Goal: Task Accomplishment & Management: Complete application form

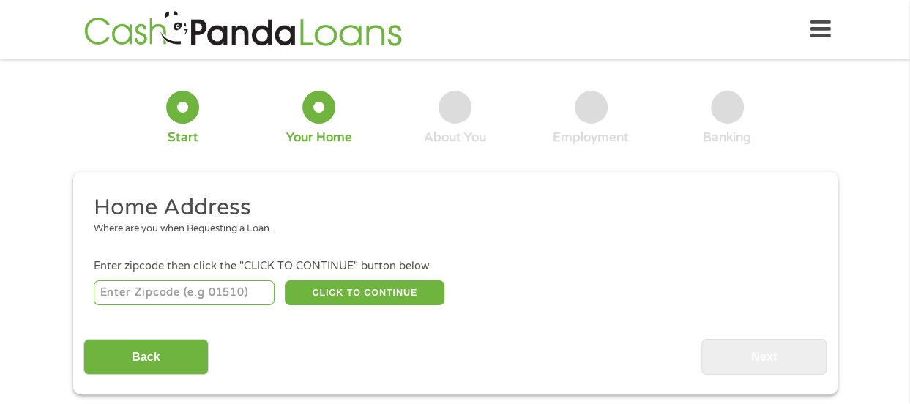
scroll to position [73, 0]
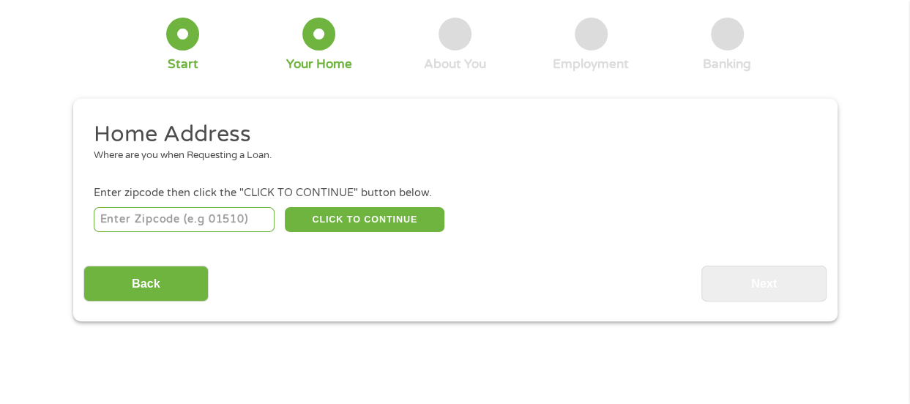
click at [136, 219] on input "number" at bounding box center [184, 219] width 181 height 25
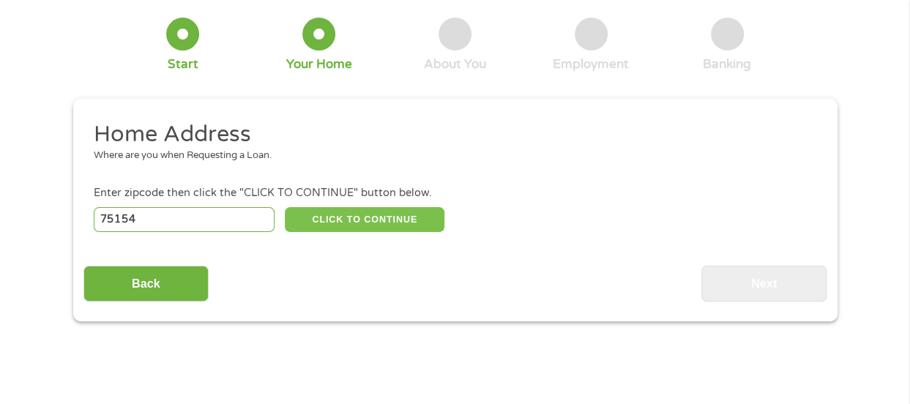
type input "75154"
click at [395, 223] on button "CLICK TO CONTINUE" at bounding box center [365, 219] width 160 height 25
type input "75154"
type input "Red Oak"
select select "[US_STATE]"
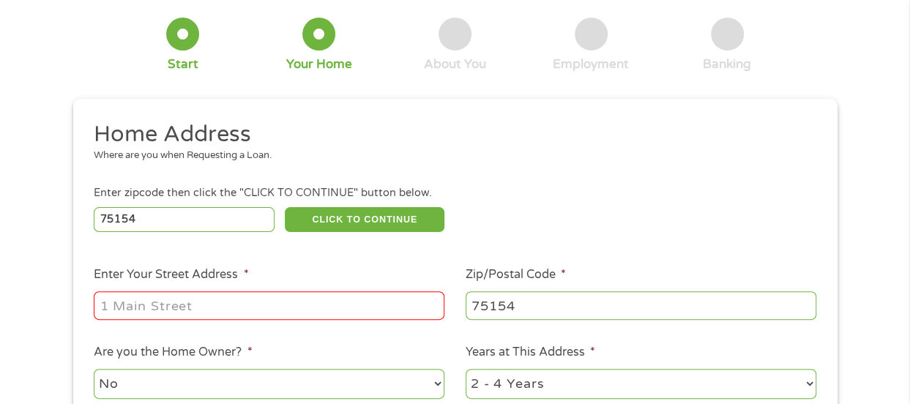
click at [108, 304] on input "Enter Your Street Address *" at bounding box center [269, 305] width 351 height 28
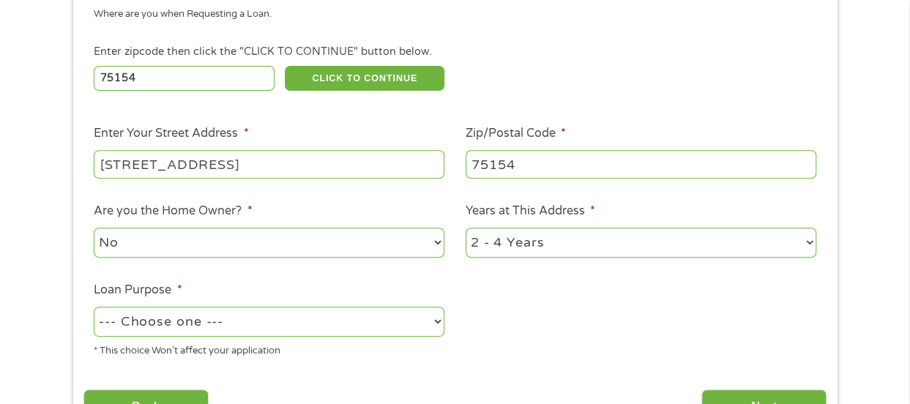
scroll to position [220, 0]
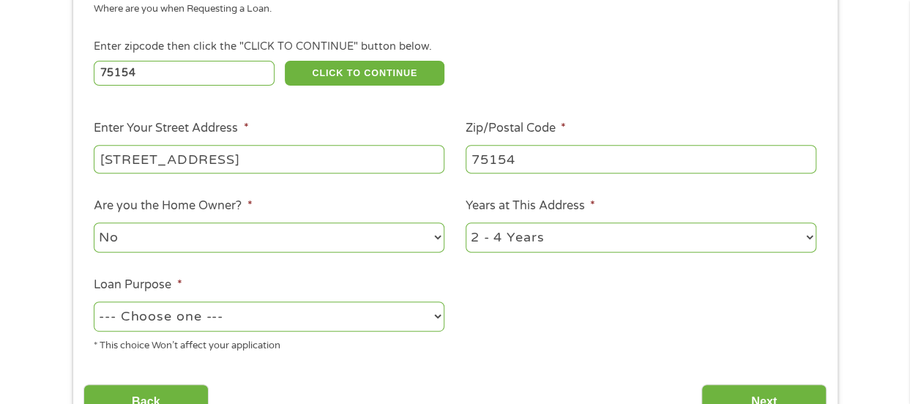
type input "[STREET_ADDRESS]"
click at [441, 236] on select "No Yes" at bounding box center [269, 238] width 351 height 30
select select "yes"
click at [94, 223] on select "No Yes" at bounding box center [269, 238] width 351 height 30
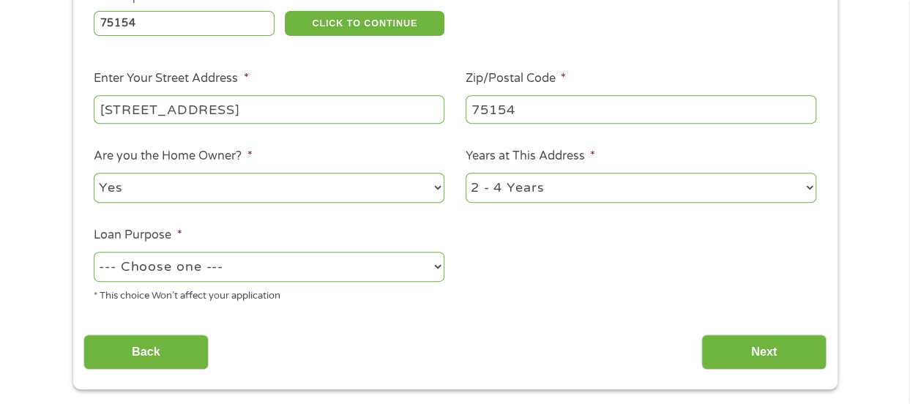
scroll to position [293, 0]
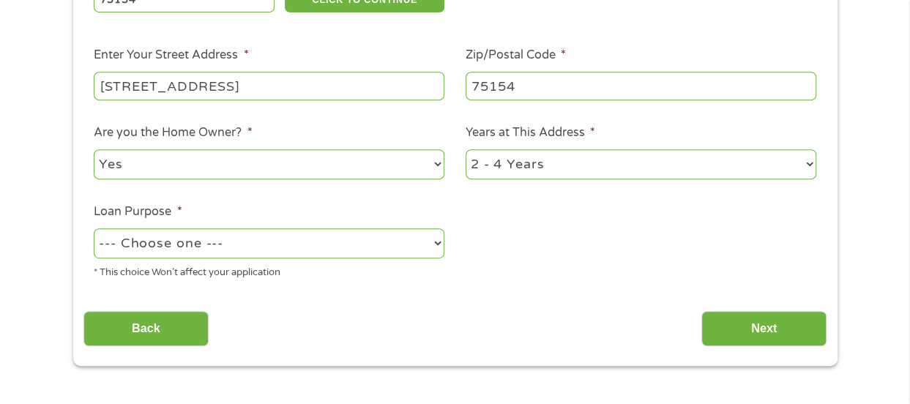
click at [441, 245] on select "--- Choose one --- Pay Bills Debt Consolidation Home Improvement Major Purchase…" at bounding box center [269, 243] width 351 height 30
select select "other"
click at [94, 229] on select "--- Choose one --- Pay Bills Debt Consolidation Home Improvement Major Purchase…" at bounding box center [269, 243] width 351 height 30
click at [811, 163] on select "1 Year or less 1 - 2 Years 2 - 4 Years Over 4 Years" at bounding box center [641, 164] width 351 height 30
select select "60months"
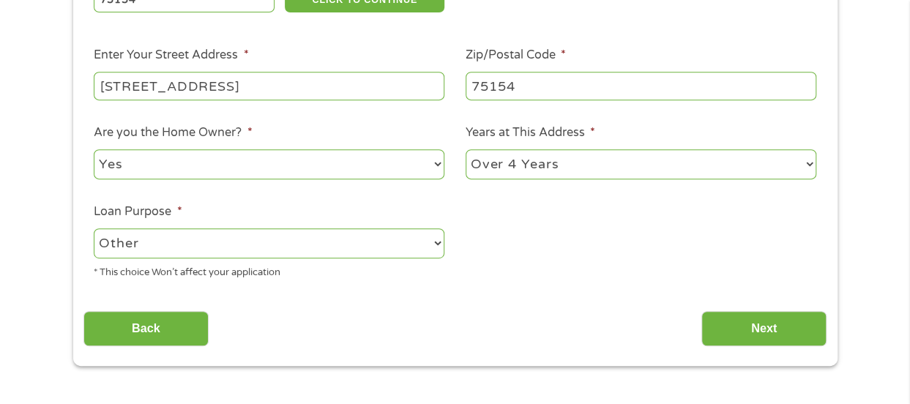
click at [466, 150] on select "1 Year or less 1 - 2 Years 2 - 4 Years Over 4 Years" at bounding box center [641, 164] width 351 height 30
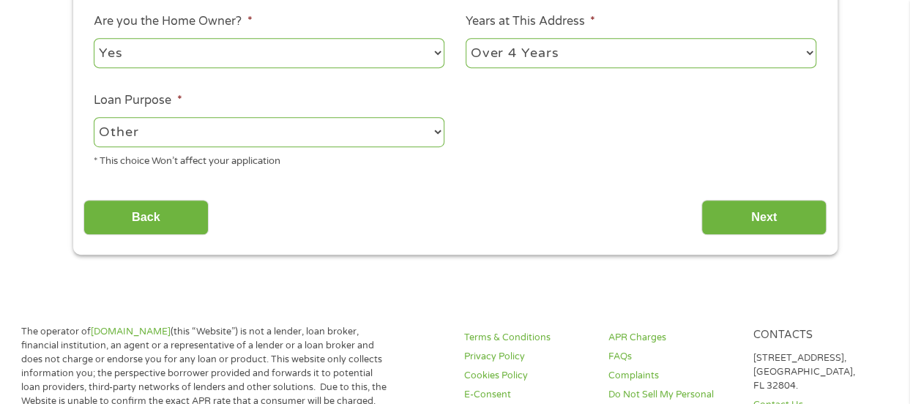
scroll to position [439, 0]
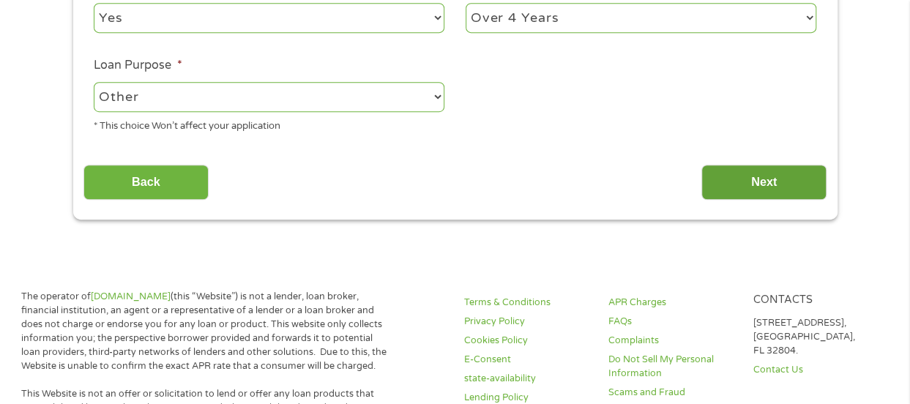
click at [786, 190] on input "Next" at bounding box center [764, 183] width 125 height 36
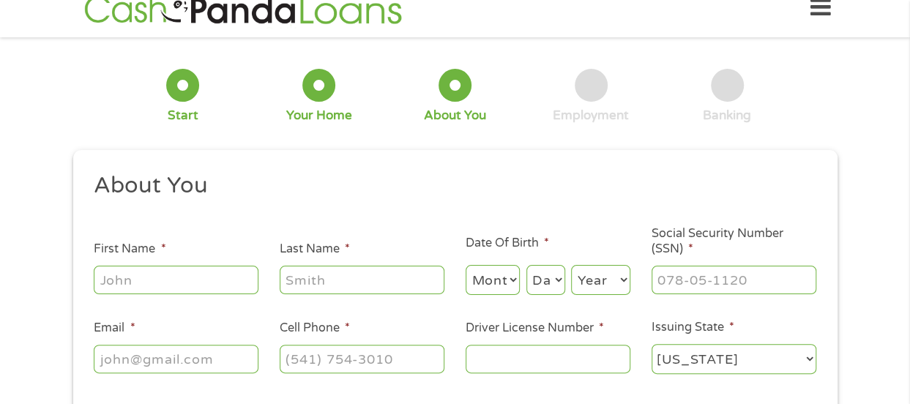
scroll to position [0, 0]
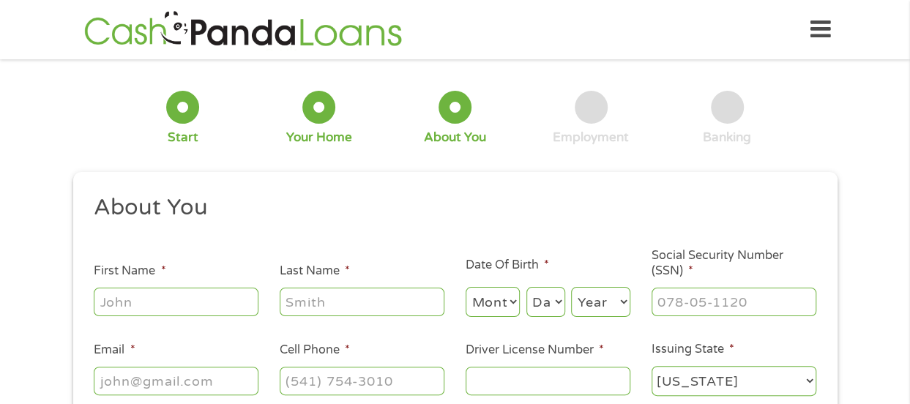
click at [111, 300] on input "First Name *" at bounding box center [176, 302] width 165 height 28
type input "[PERSON_NAME]"
click at [299, 308] on input "Last Name *" at bounding box center [362, 302] width 165 height 28
type input "[PERSON_NAME]"
click at [505, 304] on select "Month 1 2 3 4 5 6 7 8 9 10 11 12" at bounding box center [493, 302] width 55 height 30
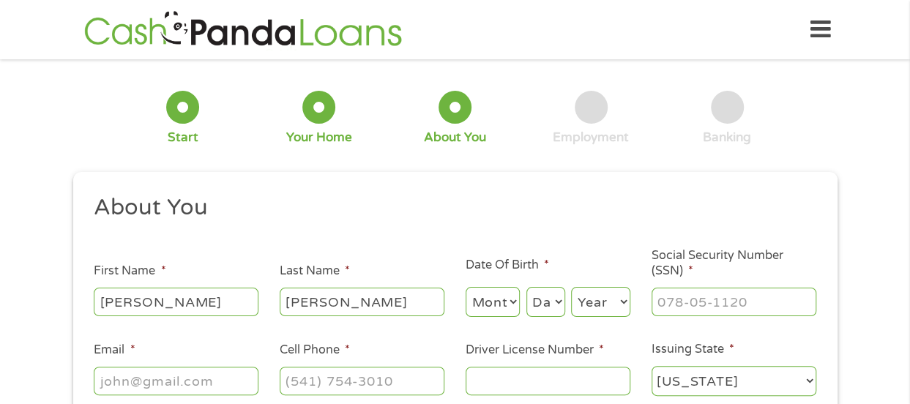
select select "3"
click at [466, 288] on select "Month 1 2 3 4 5 6 7 8 9 10 11 12" at bounding box center [493, 302] width 55 height 30
click at [554, 307] on select "Day 1 2 3 4 5 6 7 8 9 10 11 12 13 14 15 16 17 18 19 20 21 22 23 24 25 26 27 28 …" at bounding box center [546, 302] width 39 height 30
select select "30"
click at [527, 288] on select "Day 1 2 3 4 5 6 7 8 9 10 11 12 13 14 15 16 17 18 19 20 21 22 23 24 25 26 27 28 …" at bounding box center [546, 302] width 39 height 30
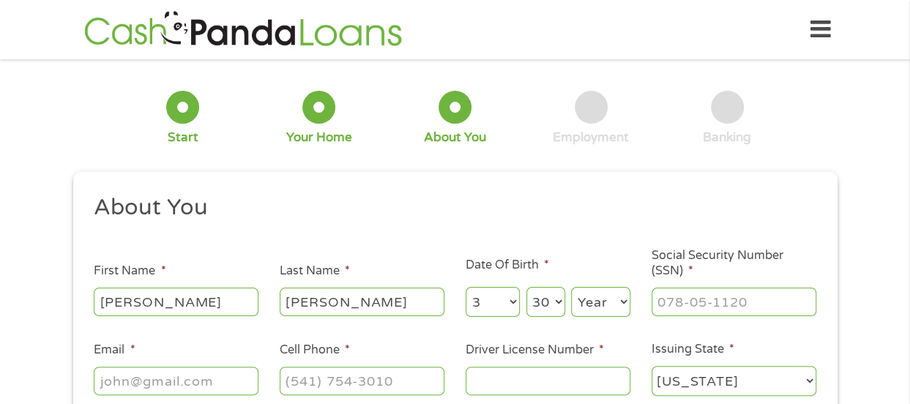
click at [620, 304] on select "Year [DATE] 2006 2005 2004 2003 2002 2001 2000 1999 1998 1997 1996 1995 1994 19…" at bounding box center [600, 302] width 59 height 30
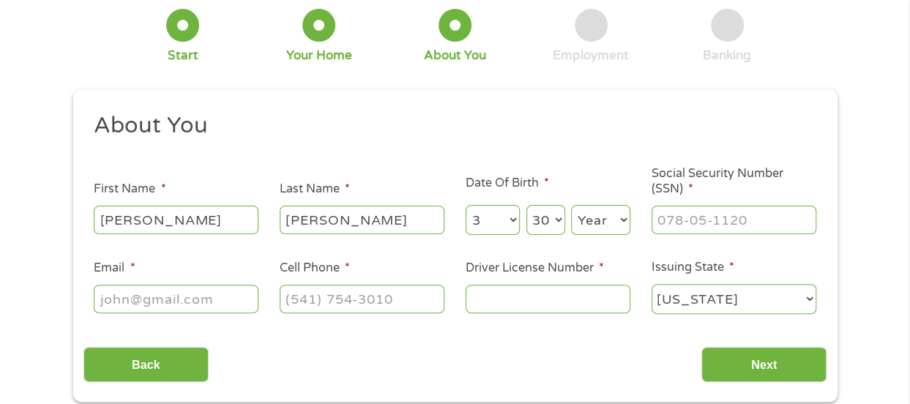
scroll to position [73, 0]
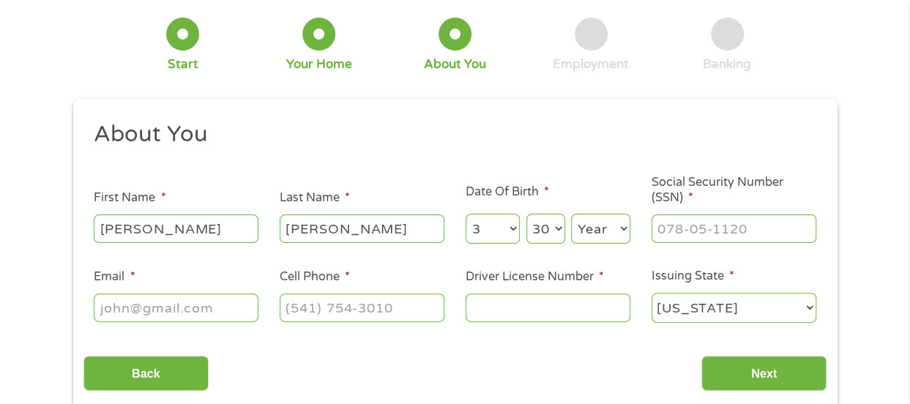
click at [606, 227] on select "Year [DATE] 2006 2005 2004 2003 2002 2001 2000 1999 1998 1997 1996 1995 1994 19…" at bounding box center [600, 229] width 59 height 30
select select "1956"
click at [571, 215] on select "Year [DATE] 2006 2005 2004 2003 2002 2001 2000 1999 1998 1997 1996 1995 1994 19…" at bounding box center [600, 229] width 59 height 30
click at [677, 233] on input "___-__-____" at bounding box center [734, 229] width 165 height 28
type input "462-47-3192"
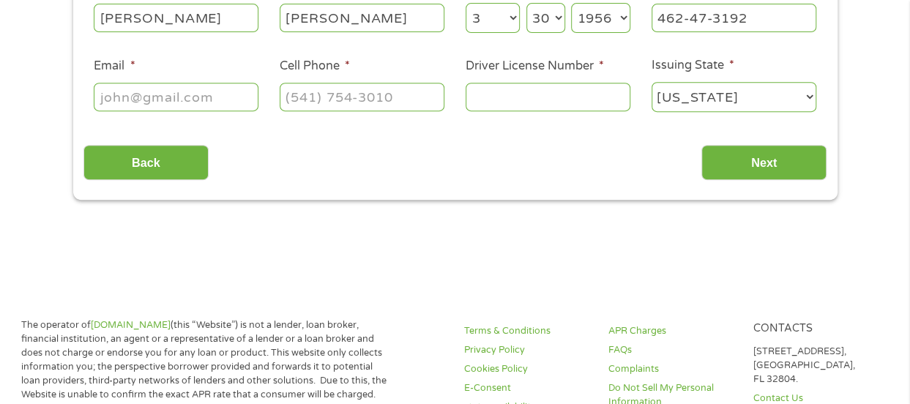
scroll to position [293, 0]
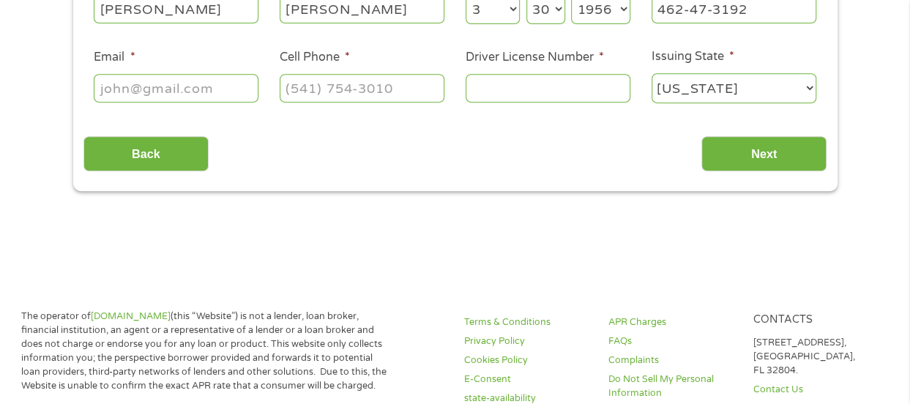
click at [127, 88] on input "Email *" at bounding box center [176, 88] width 165 height 28
type input "kbailey304p#[DOMAIN_NAME]"
click at [305, 92] on input "(___) ___-____" at bounding box center [362, 88] width 165 height 28
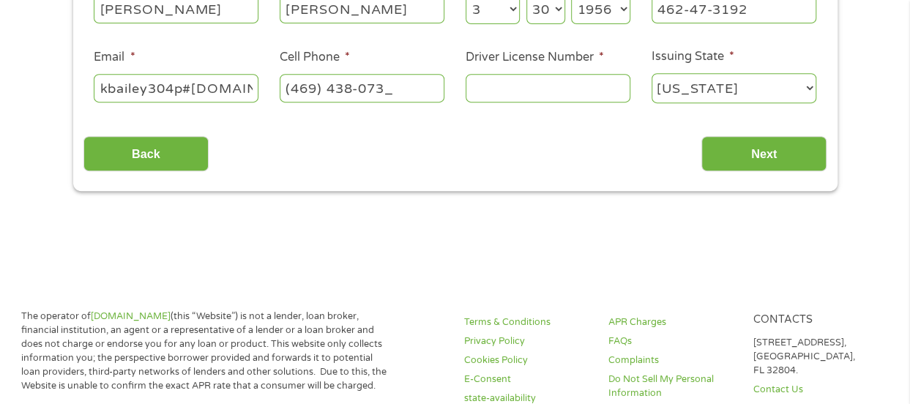
type input "[PHONE_NUMBER]"
click at [479, 92] on input "Driver License Number *" at bounding box center [548, 88] width 165 height 28
type input "44109843"
click at [756, 161] on input "Next" at bounding box center [764, 154] width 125 height 36
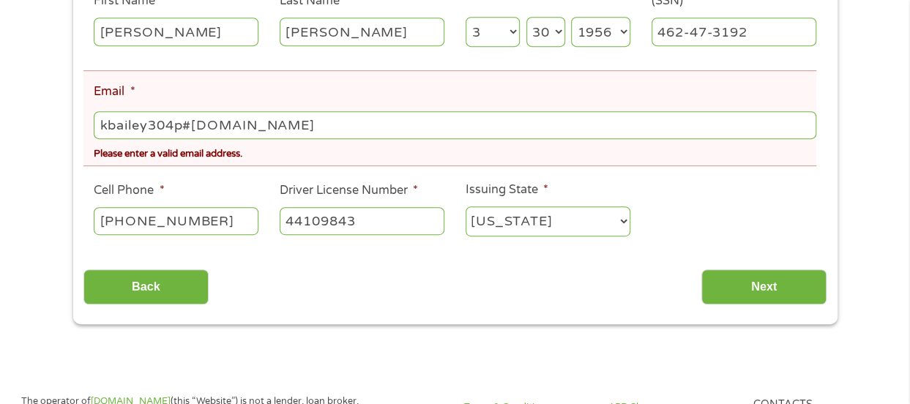
scroll to position [293, 0]
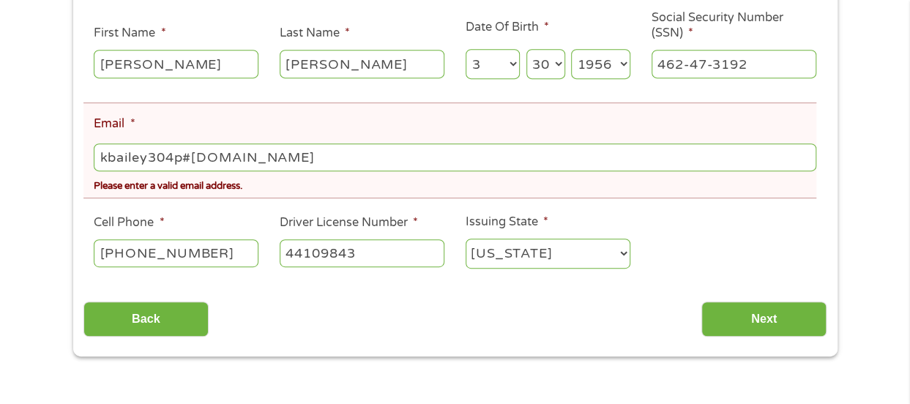
click at [185, 157] on input "kbailey304p#[DOMAIN_NAME]" at bounding box center [455, 158] width 722 height 28
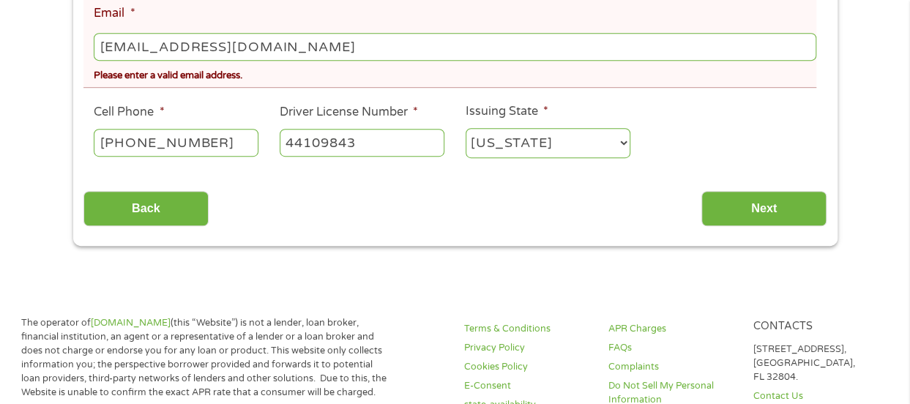
scroll to position [513, 0]
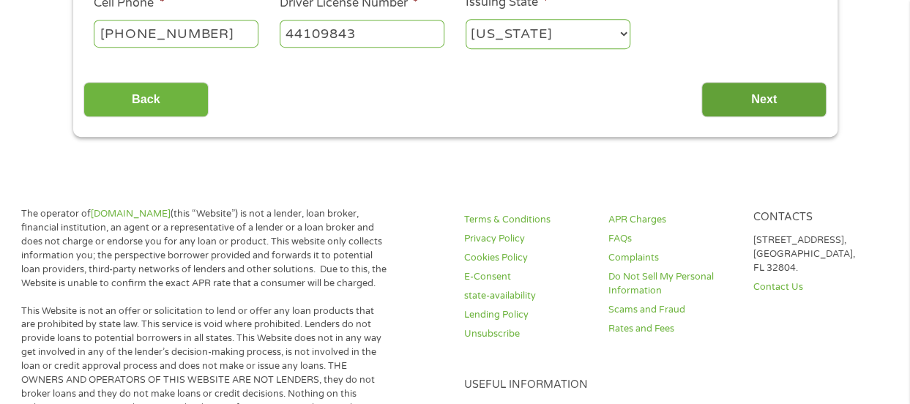
type input "[EMAIL_ADDRESS][DOMAIN_NAME]"
click at [779, 100] on input "Next" at bounding box center [764, 100] width 125 height 36
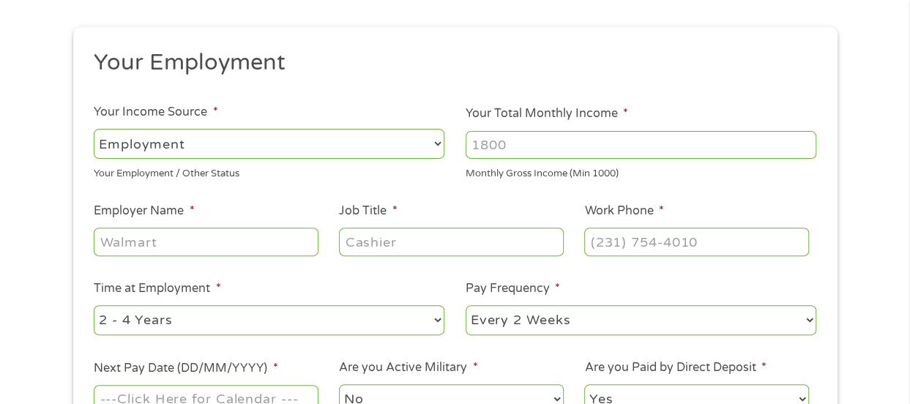
scroll to position [146, 0]
click at [436, 144] on select "--- Choose one --- Employment [DEMOGRAPHIC_DATA] Benefits" at bounding box center [269, 142] width 351 height 30
select select "benefits"
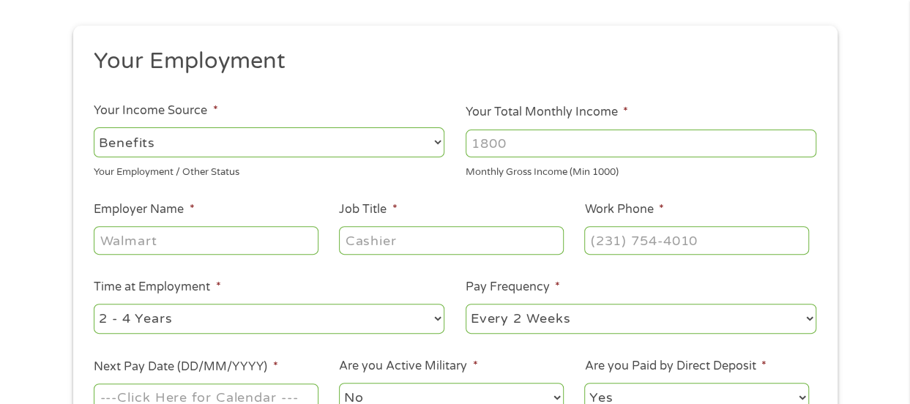
click at [94, 127] on select "--- Choose one --- Employment [DEMOGRAPHIC_DATA] Benefits" at bounding box center [269, 142] width 351 height 30
type input "Other"
type input "[PHONE_NUMBER]"
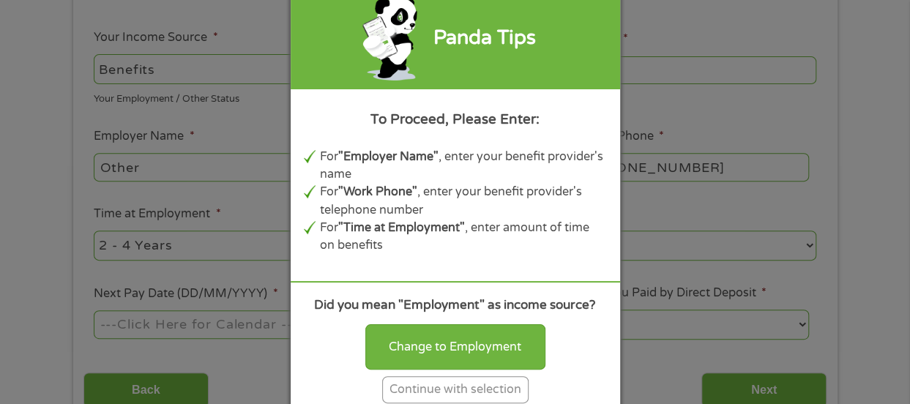
scroll to position [293, 0]
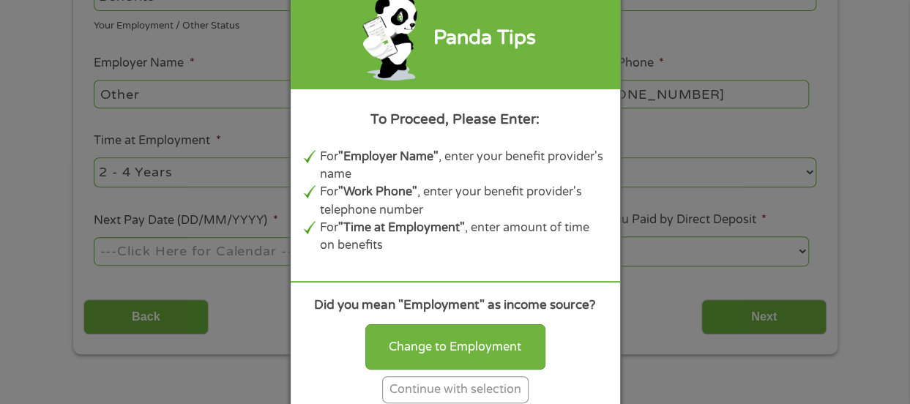
click at [664, 166] on div "Panda Tips To Proceed, Please Enter: For "Employer Name" , enter your benefit p…" at bounding box center [455, 202] width 910 height 404
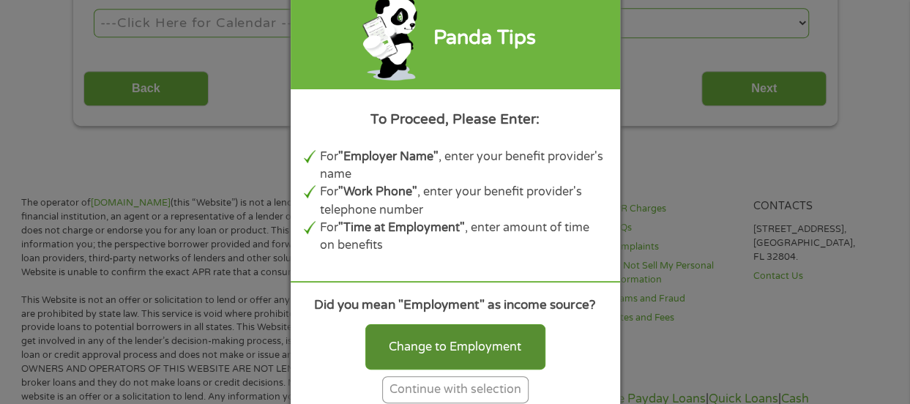
scroll to position [586, 0]
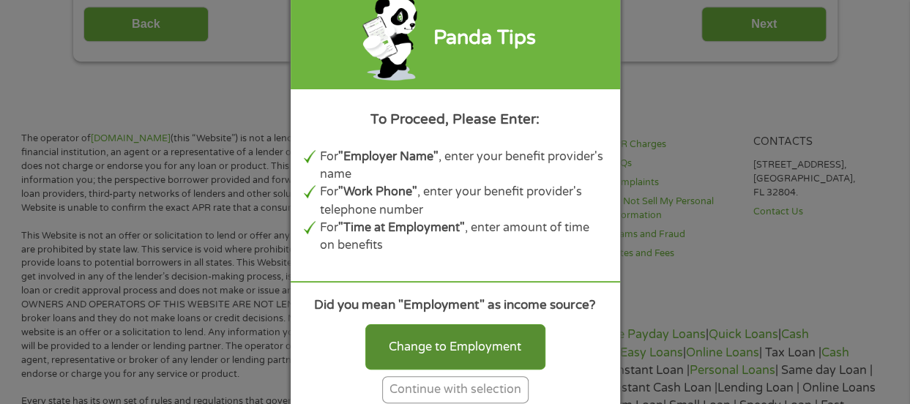
click at [481, 341] on div "Change to Employment" at bounding box center [455, 346] width 180 height 45
select select "fullTime"
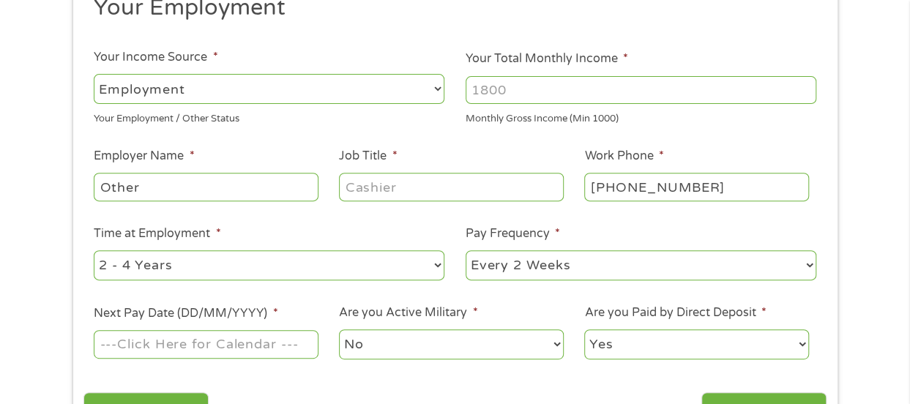
scroll to position [146, 0]
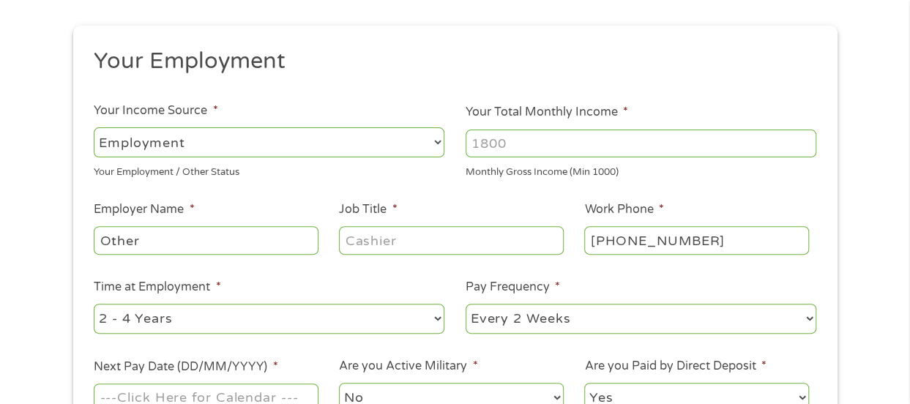
click at [139, 238] on input "Other" at bounding box center [206, 240] width 224 height 28
type input "O"
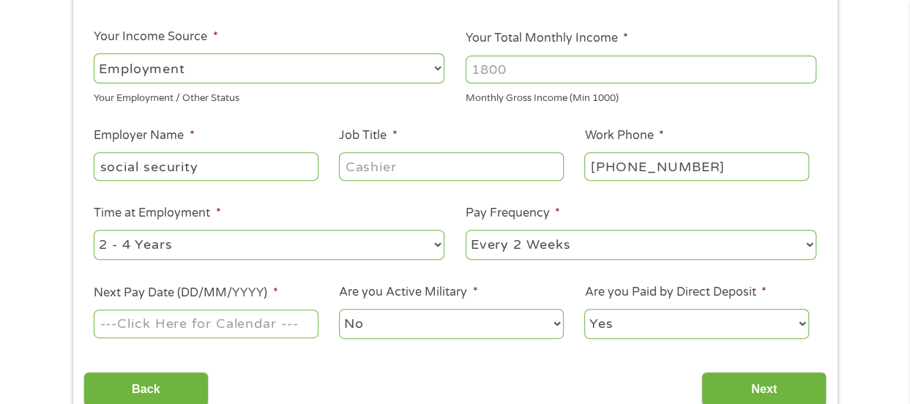
scroll to position [293, 0]
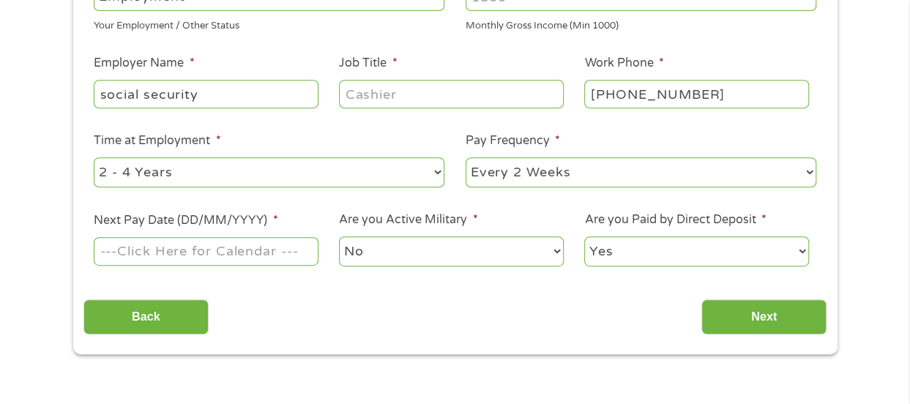
type input "social security"
click at [403, 92] on input "Job Title *" at bounding box center [451, 94] width 224 height 28
drag, startPoint x: 403, startPoint y: 92, endPoint x: 332, endPoint y: 93, distance: 70.3
click at [332, 93] on li "Job Title *" at bounding box center [451, 82] width 245 height 56
click at [438, 176] on select "--- Choose one --- 1 Year or less 1 - 2 Years 2 - 4 Years Over 4 Years" at bounding box center [269, 172] width 351 height 30
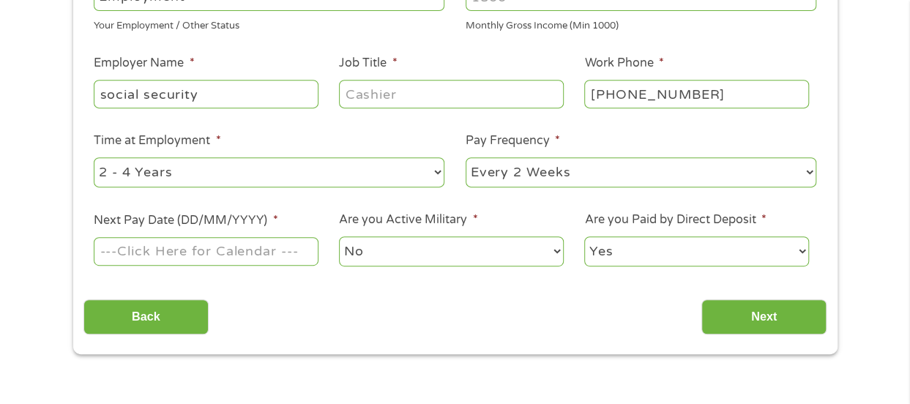
select select "60months"
click at [94, 157] on select "--- Choose one --- 1 Year or less 1 - 2 Years 2 - 4 Years Over 4 Years" at bounding box center [269, 172] width 351 height 30
click at [814, 172] on select "--- Choose one --- Every 2 Weeks Every Week Monthly Semi-Monthly" at bounding box center [641, 172] width 351 height 30
select select "monthly"
click at [466, 157] on select "--- Choose one --- Every 2 Weeks Every Week Monthly Semi-Monthly" at bounding box center [641, 172] width 351 height 30
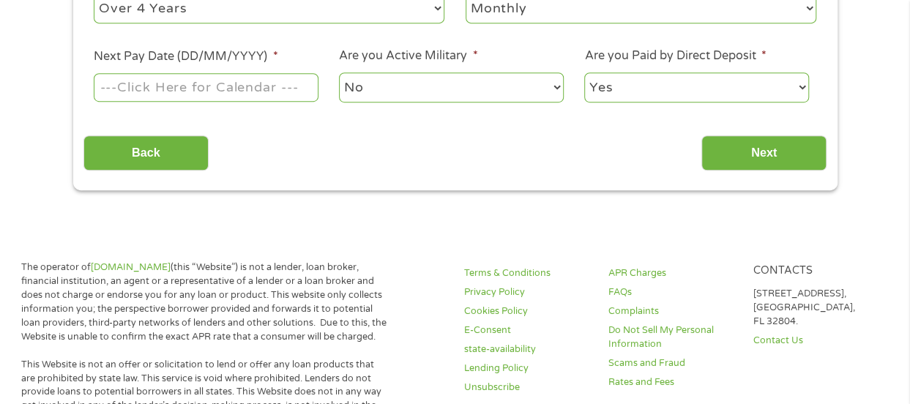
scroll to position [366, 0]
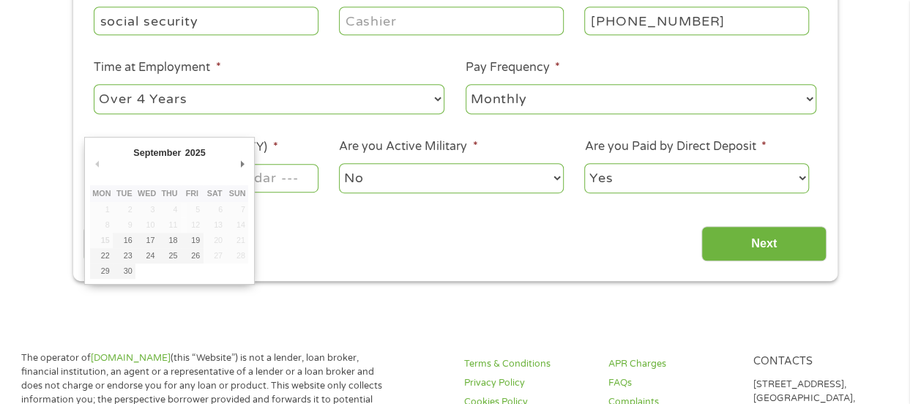
click at [285, 182] on input "Next Pay Date (DD/MM/YYYY) *" at bounding box center [206, 178] width 224 height 28
type input "[DATE]"
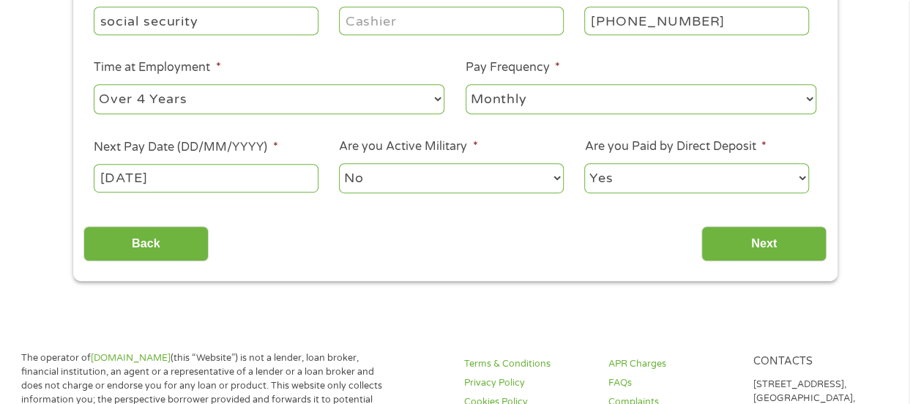
click at [517, 181] on select "No Yes" at bounding box center [451, 178] width 224 height 30
click at [339, 163] on select "No Yes" at bounding box center [451, 178] width 224 height 30
click at [780, 237] on input "Next" at bounding box center [764, 244] width 125 height 36
click at [770, 239] on input "Next" at bounding box center [764, 244] width 125 height 36
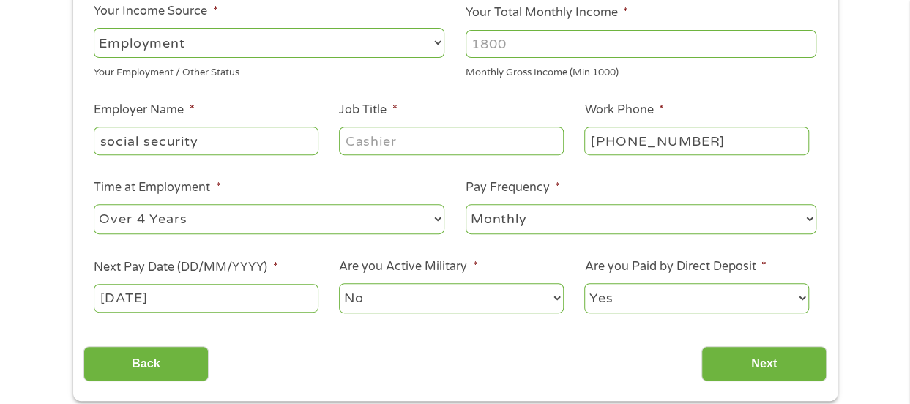
scroll to position [146, 0]
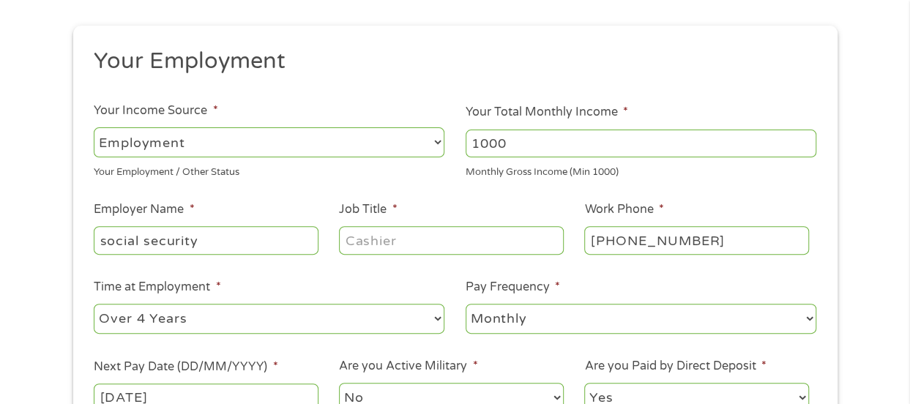
click at [804, 141] on input "1000" at bounding box center [641, 144] width 351 height 28
click at [802, 143] on input "1000" at bounding box center [641, 144] width 351 height 28
click at [778, 144] on input "1000" at bounding box center [641, 144] width 351 height 28
type input "1"
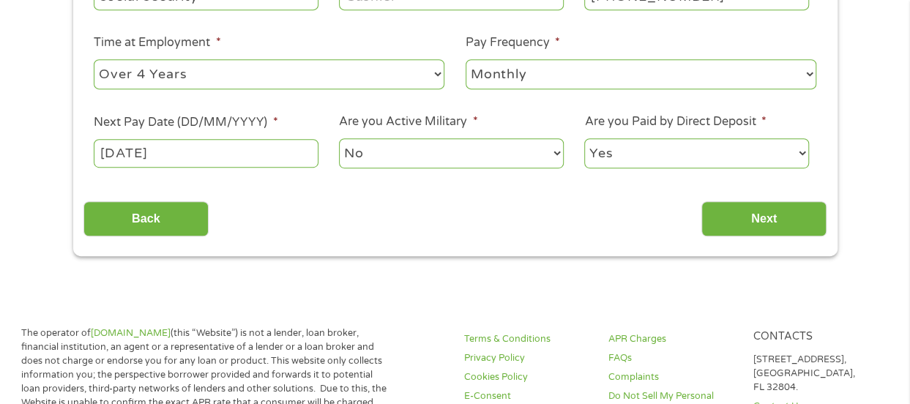
scroll to position [513, 0]
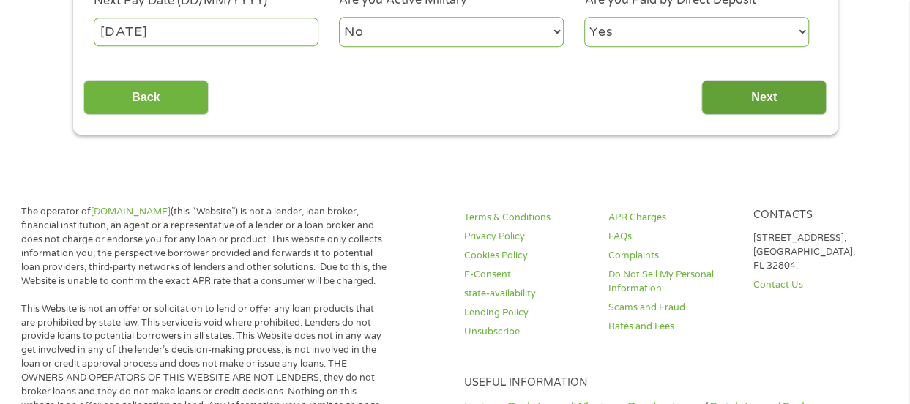
type input "2274"
click at [773, 96] on input "Next" at bounding box center [764, 98] width 125 height 36
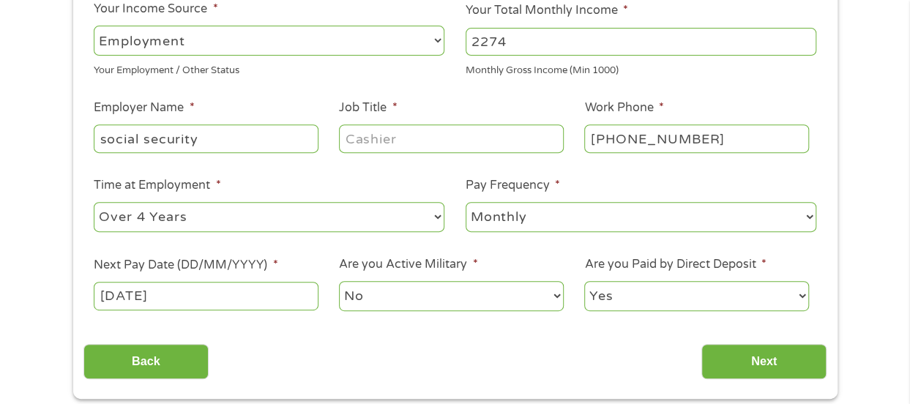
scroll to position [220, 0]
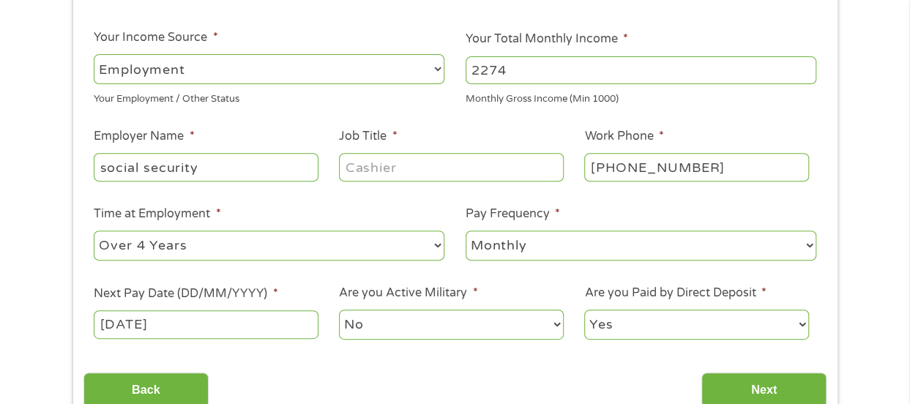
click at [439, 72] on select "--- Choose one --- Employment [DEMOGRAPHIC_DATA] Benefits" at bounding box center [269, 69] width 351 height 30
click at [94, 54] on select "--- Choose one --- Employment [DEMOGRAPHIC_DATA] Benefits" at bounding box center [269, 69] width 351 height 30
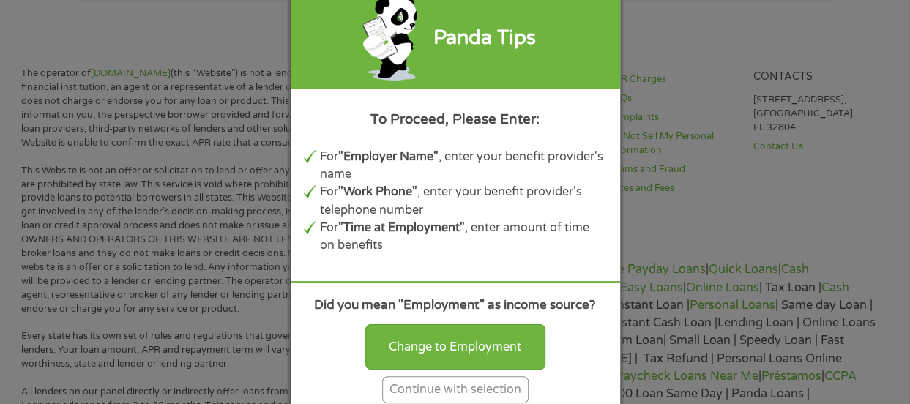
scroll to position [952, 0]
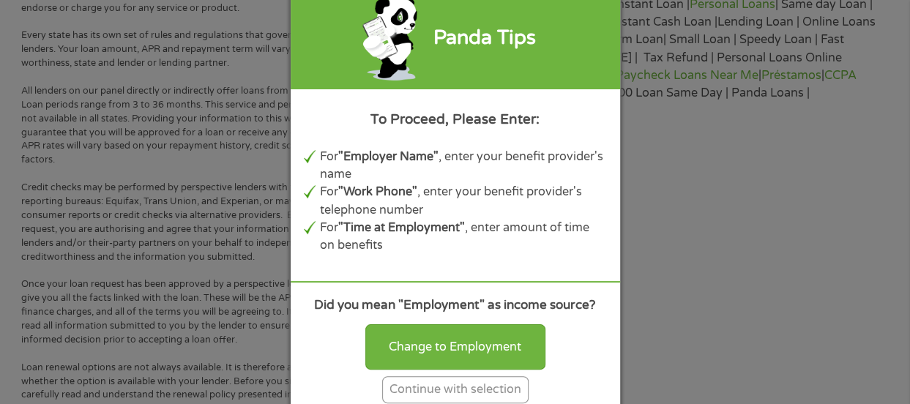
click at [573, 277] on div "Panda Tips To Proceed, Please Enter: For "Employer Name" , enter your benefit p…" at bounding box center [456, 202] width 330 height 429
click at [593, 179] on li "For "Employer Name" , enter your benefit provider's name" at bounding box center [463, 166] width 287 height 36
click at [592, 178] on li "For "Employer Name" , enter your benefit provider's name" at bounding box center [463, 166] width 287 height 36
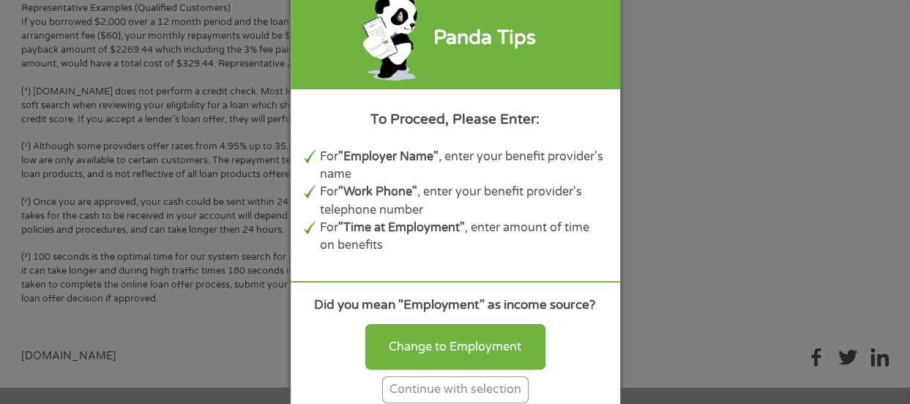
scroll to position [1484, 0]
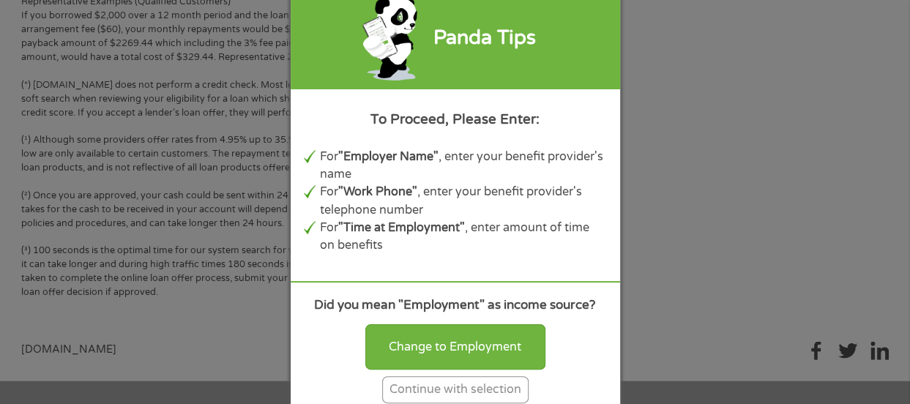
click at [349, 359] on div "Change to Employment Continue with selection" at bounding box center [455, 361] width 303 height 86
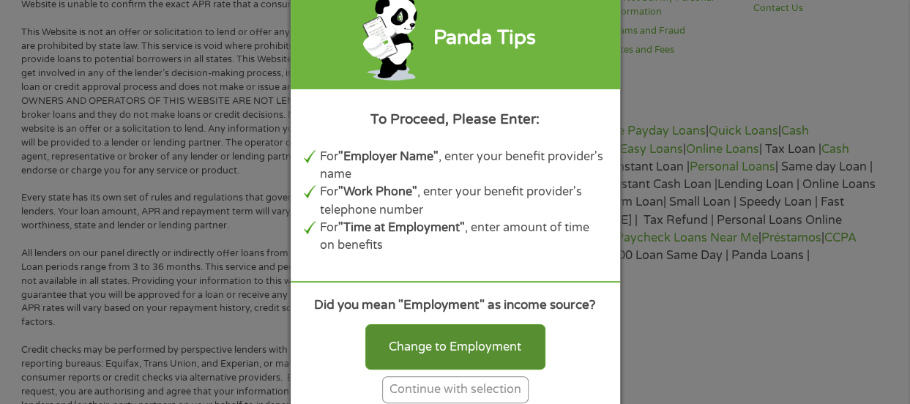
scroll to position [751, 0]
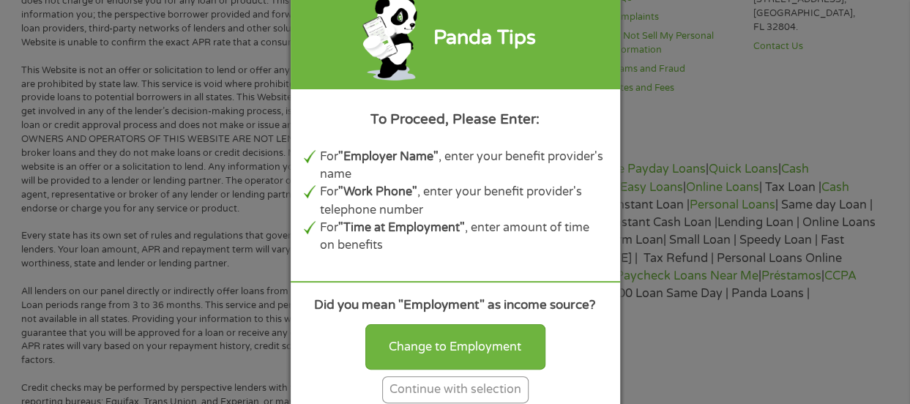
click at [571, 46] on div "Panda Tips" at bounding box center [456, 39] width 330 height 102
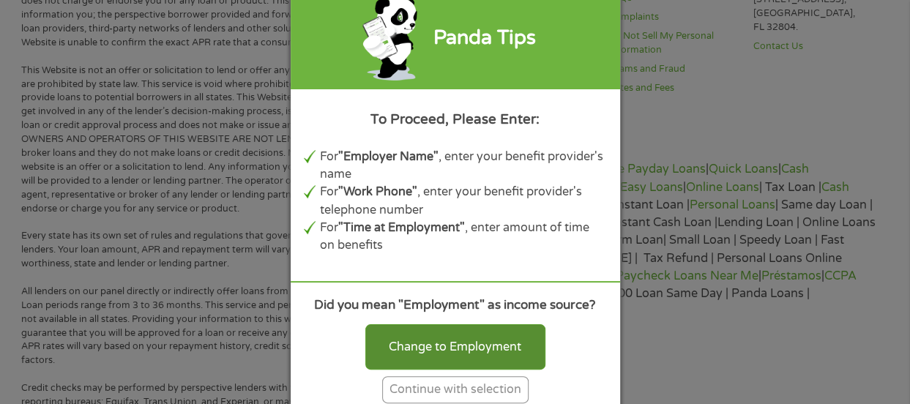
click at [494, 338] on div "Change to Employment" at bounding box center [455, 346] width 180 height 45
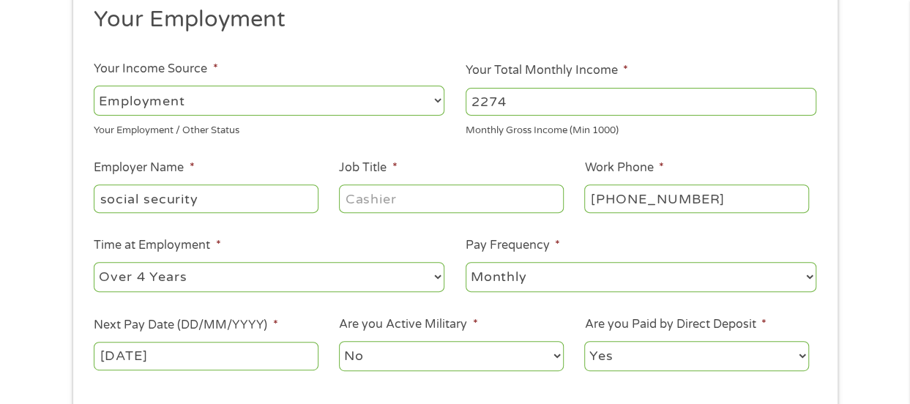
scroll to position [165, 0]
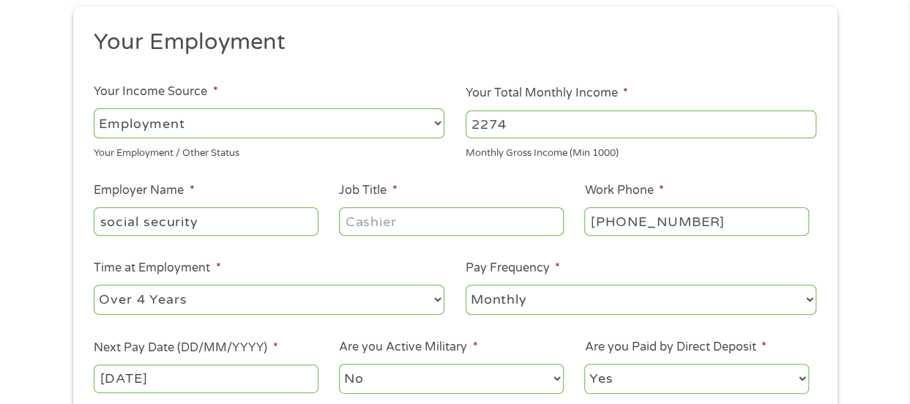
click at [439, 129] on select "--- Choose one --- Employment [DEMOGRAPHIC_DATA] Benefits" at bounding box center [269, 123] width 351 height 30
click at [94, 108] on select "--- Choose one --- Employment [DEMOGRAPHIC_DATA] Benefits" at bounding box center [269, 123] width 351 height 30
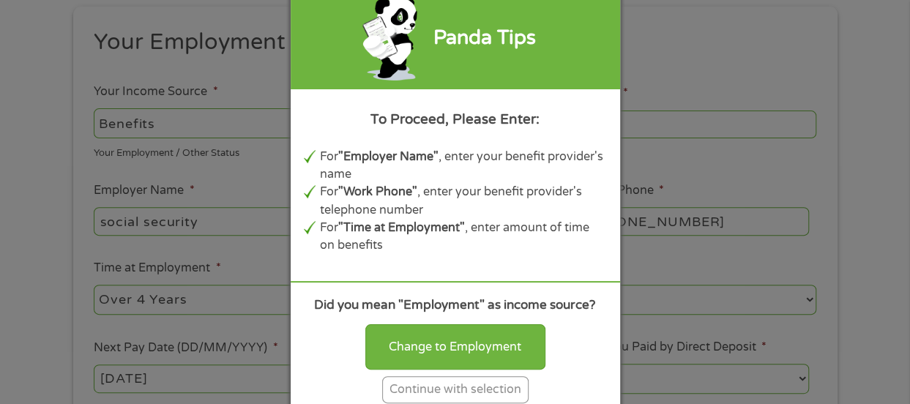
click at [666, 134] on div "Panda Tips To Proceed, Please Enter: For "Employer Name" , enter your benefit p…" at bounding box center [455, 202] width 910 height 404
click at [546, 206] on li "For "Work Phone" , enter your benefit provider's telephone number" at bounding box center [463, 201] width 287 height 36
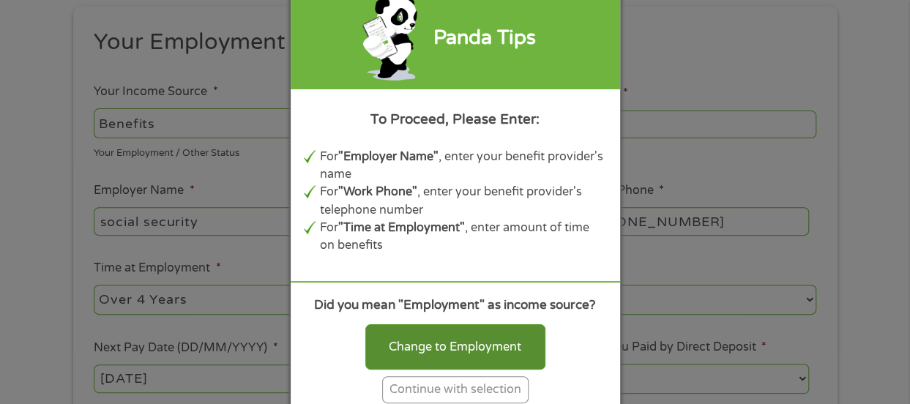
click at [520, 334] on div "Change to Employment" at bounding box center [455, 346] width 180 height 45
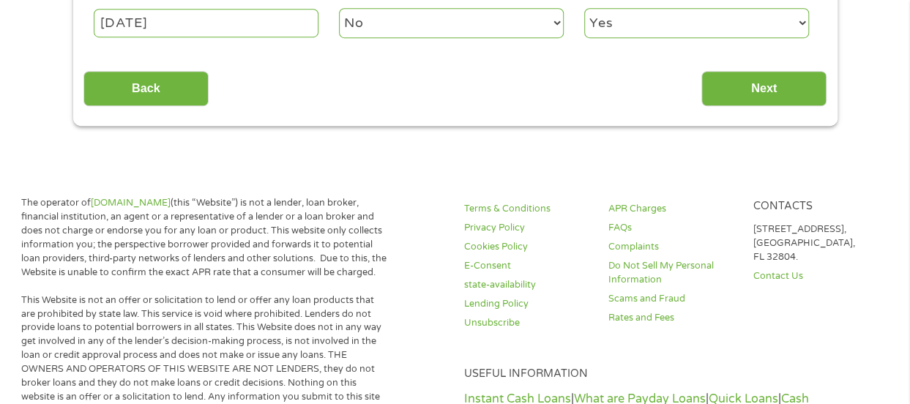
scroll to position [532, 0]
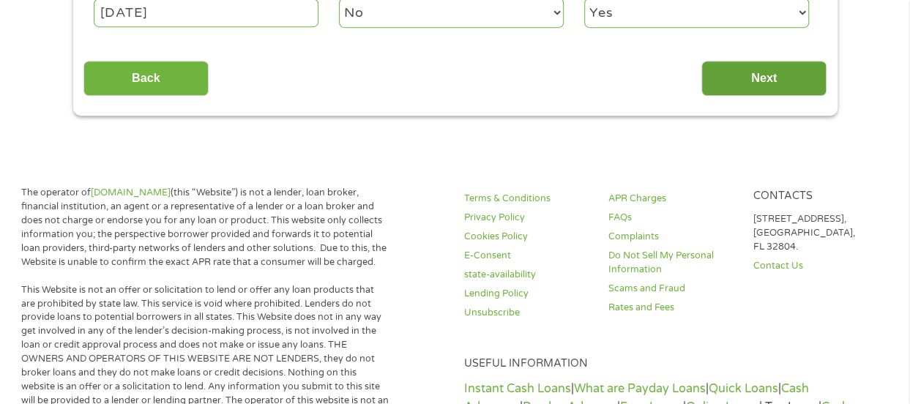
click at [769, 74] on input "Next" at bounding box center [764, 79] width 125 height 36
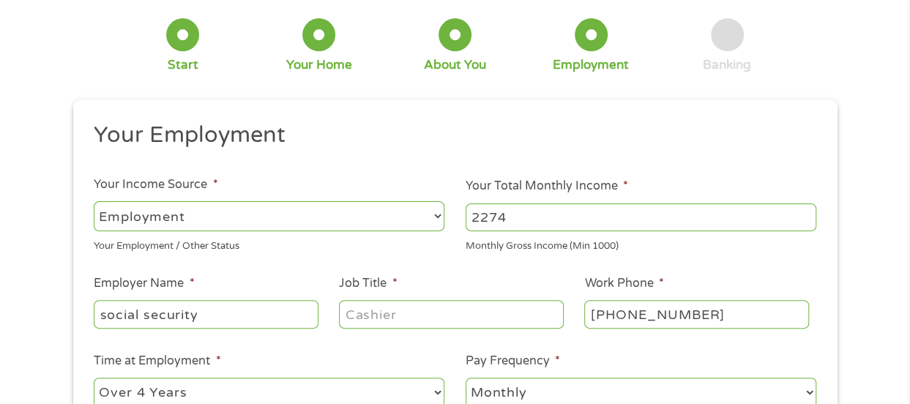
scroll to position [92, 0]
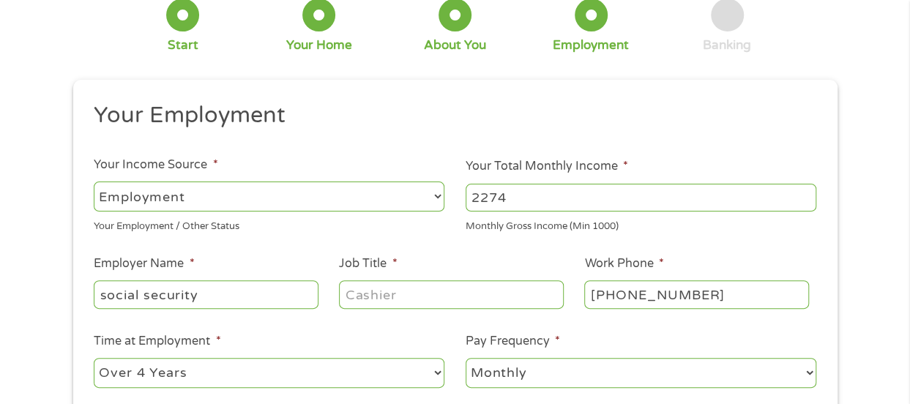
click at [338, 42] on div "Your Home" at bounding box center [319, 45] width 66 height 16
click at [330, 29] on div "Your Home" at bounding box center [319, 26] width 66 height 55
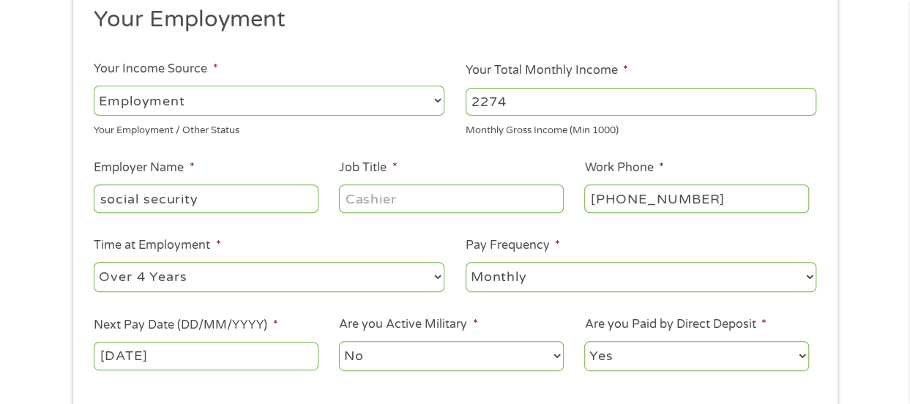
scroll to position [165, 0]
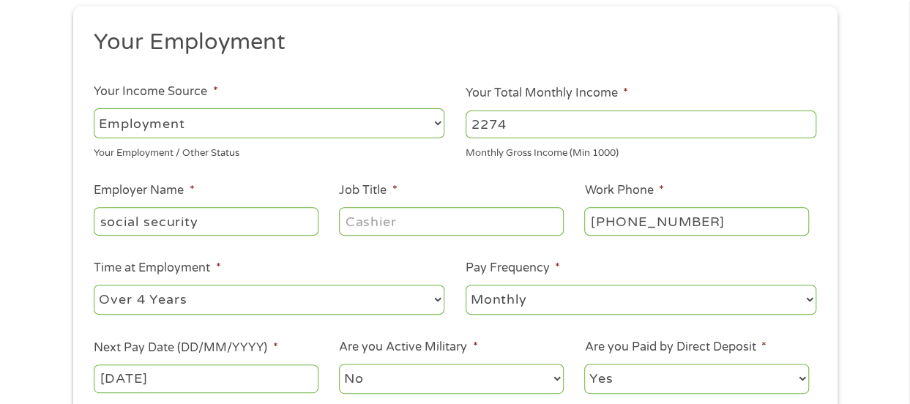
click at [432, 124] on select "--- Choose one --- Employment [DEMOGRAPHIC_DATA] Benefits" at bounding box center [269, 123] width 351 height 30
select select "selfEmployed"
click at [94, 108] on select "--- Choose one --- Employment [DEMOGRAPHIC_DATA] Benefits" at bounding box center [269, 123] width 351 height 30
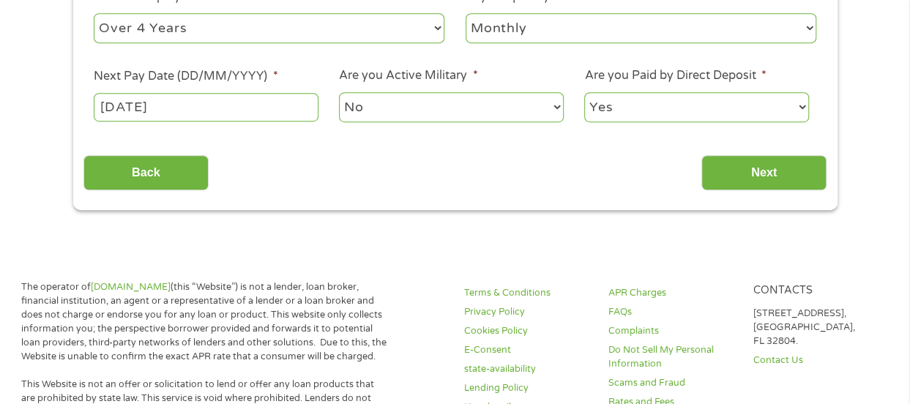
scroll to position [458, 0]
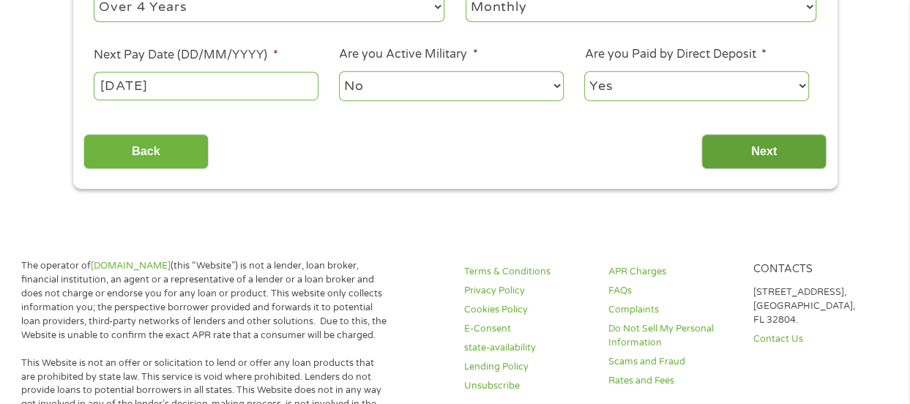
click at [745, 149] on input "Next" at bounding box center [764, 152] width 125 height 36
click at [794, 149] on input "Next" at bounding box center [764, 152] width 125 height 36
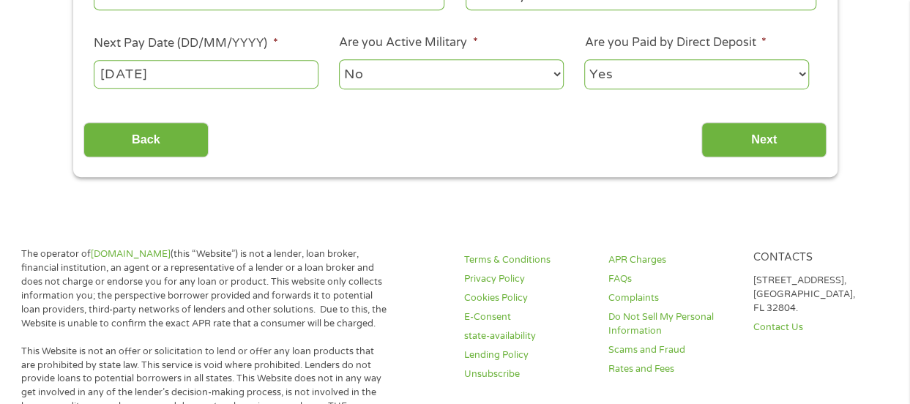
scroll to position [385, 0]
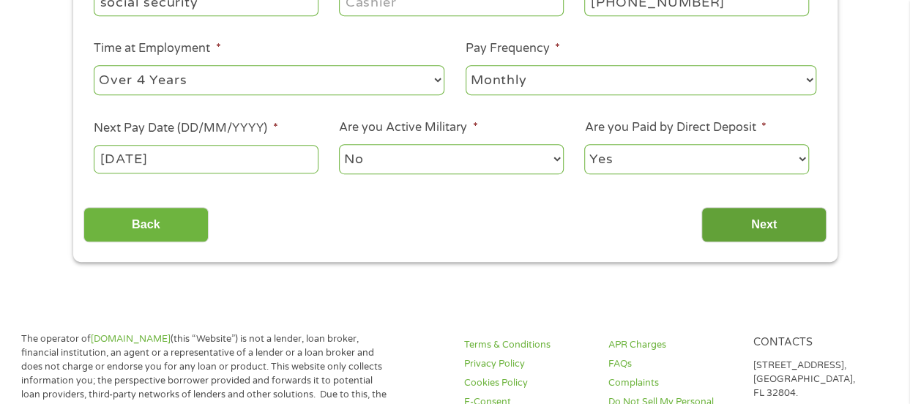
click at [789, 217] on input "Next" at bounding box center [764, 225] width 125 height 36
click at [789, 218] on input "Next" at bounding box center [764, 225] width 125 height 36
click at [788, 220] on input "Next" at bounding box center [764, 225] width 125 height 36
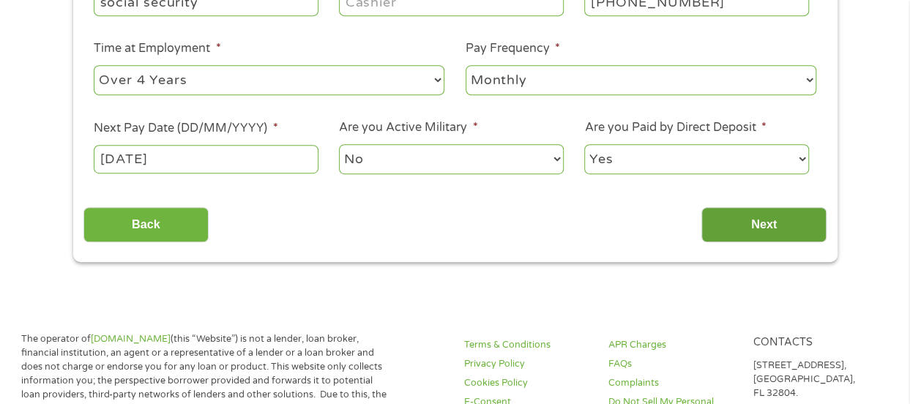
click at [787, 220] on input "Next" at bounding box center [764, 225] width 125 height 36
click at [785, 220] on input "Next" at bounding box center [764, 225] width 125 height 36
click at [775, 223] on input "Next" at bounding box center [764, 225] width 125 height 36
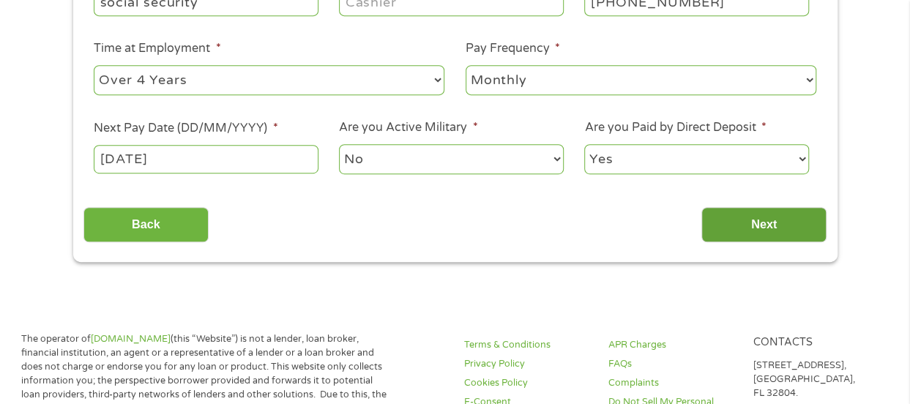
click at [775, 223] on input "Next" at bounding box center [764, 225] width 125 height 36
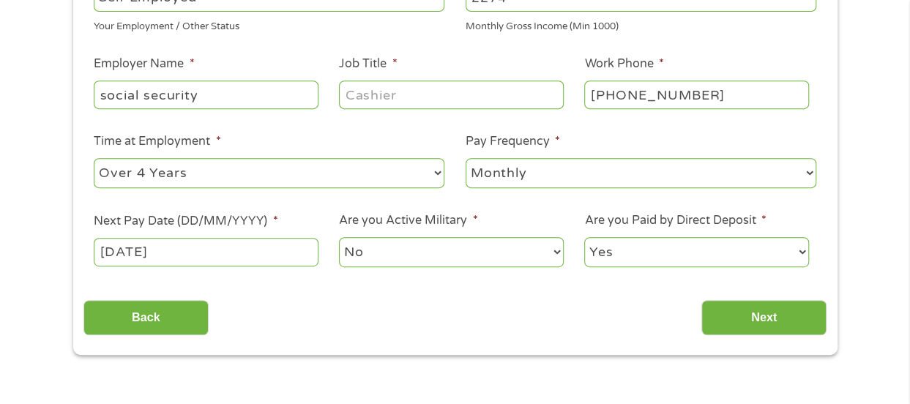
scroll to position [293, 0]
